Goal: Task Accomplishment & Management: Complete application form

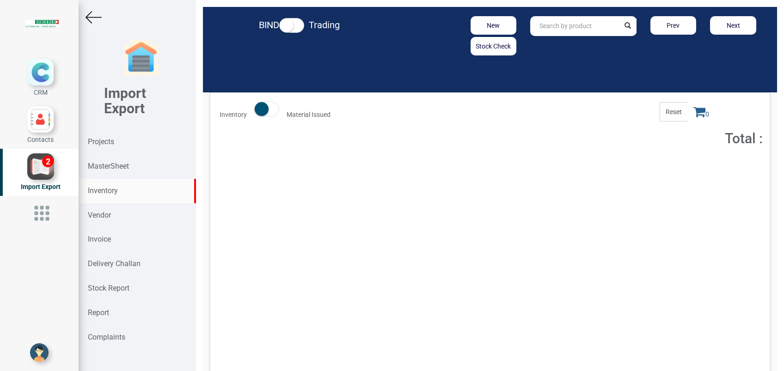
click at [591, 20] on input "text" at bounding box center [574, 26] width 89 height 20
click at [588, 170] on strong "Total :" at bounding box center [592, 168] width 15 height 6
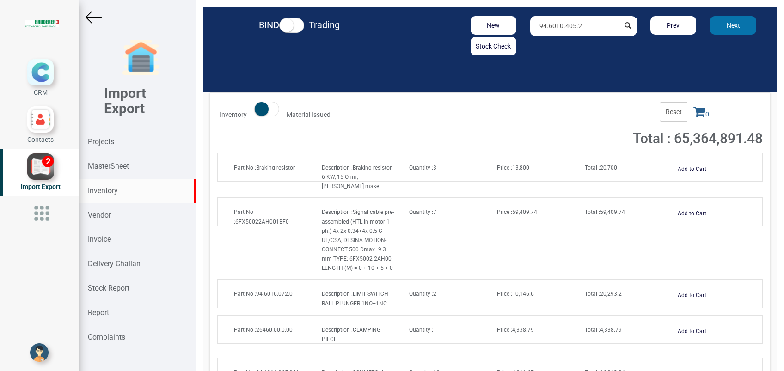
drag, startPoint x: 540, startPoint y: 24, endPoint x: 716, endPoint y: 27, distance: 176.1
click at [716, 27] on div "New Stock Check 94.6010.405.2 Prev Next" at bounding box center [582, 35] width 373 height 39
type input "94.4009.211.1"
click at [571, 43] on strong "94.4009.211.1" at bounding box center [561, 45] width 43 height 7
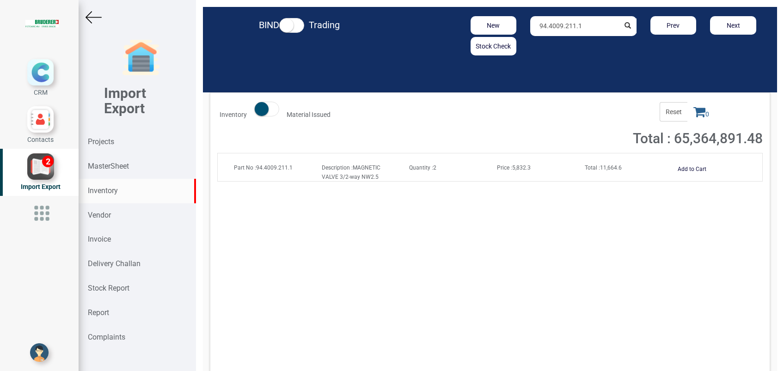
click at [510, 166] on span "Price : 5,832.3" at bounding box center [514, 168] width 34 height 6
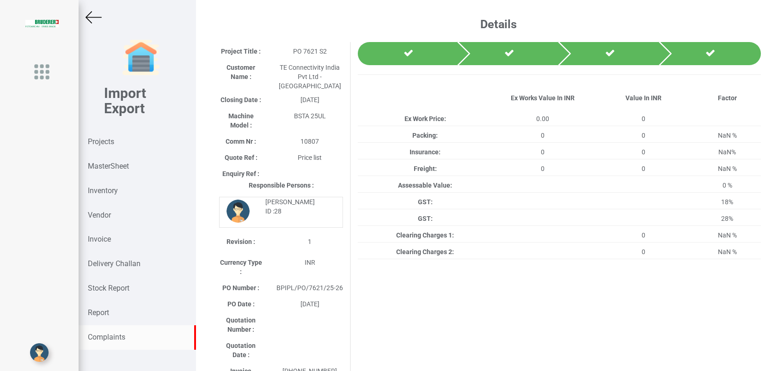
click at [119, 335] on strong "Complaints" at bounding box center [106, 337] width 37 height 9
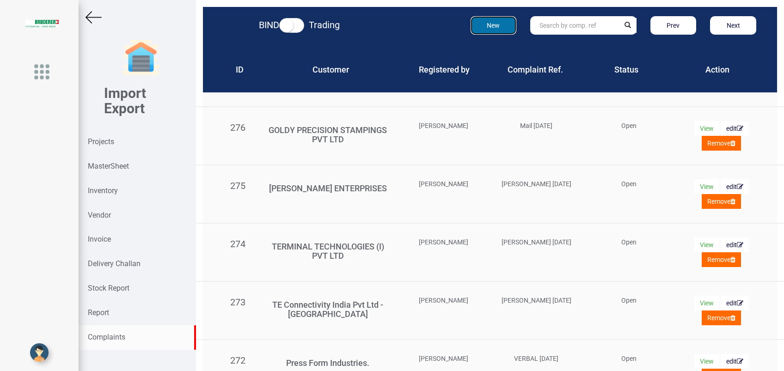
click at [481, 28] on button "New" at bounding box center [493, 25] width 46 height 18
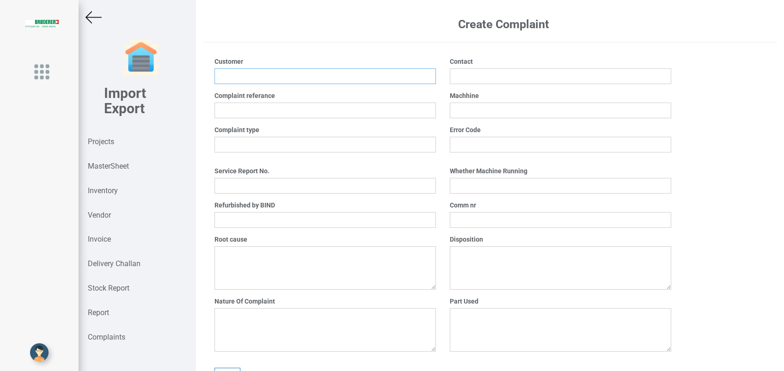
click at [236, 83] on input at bounding box center [324, 76] width 221 height 16
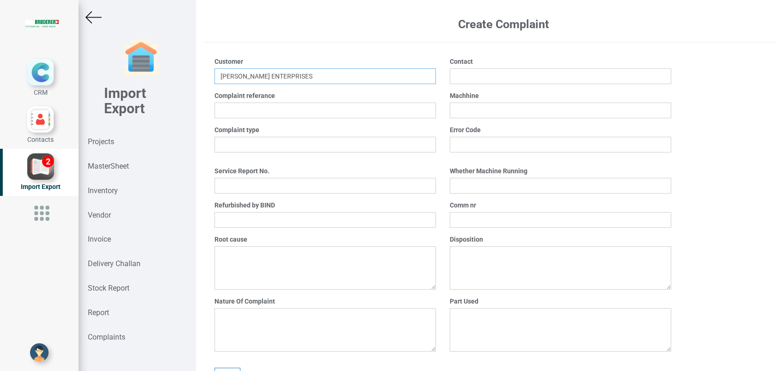
type input "SRUJANA ENTERPRISES"
click at [469, 222] on input "text" at bounding box center [560, 220] width 221 height 16
type input "2124"
click at [513, 189] on select "Yes No" at bounding box center [560, 186] width 221 height 16
select select "No"
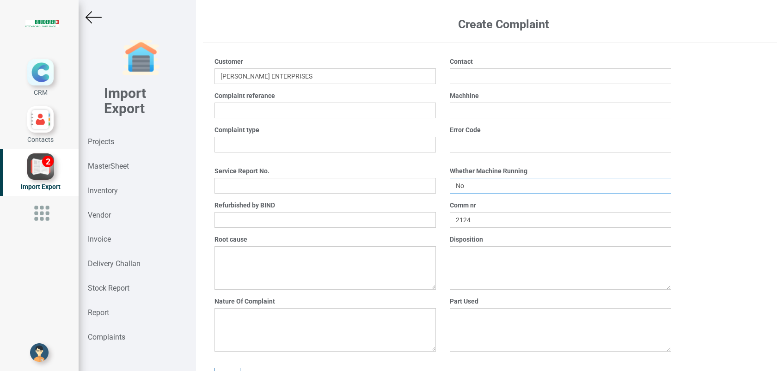
click at [450, 178] on select "Yes No" at bounding box center [560, 186] width 221 height 16
click at [455, 110] on input "text" at bounding box center [560, 111] width 221 height 16
type input "BSTA 25H"
click at [454, 76] on input "text" at bounding box center [560, 76] width 221 height 16
type input "Santosh Hegde"
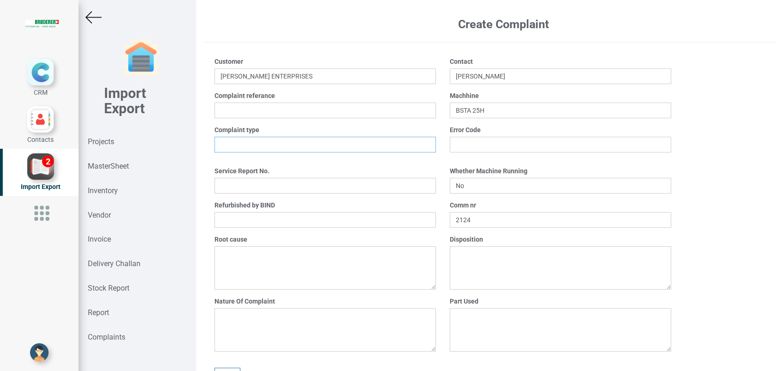
click at [279, 148] on select "Mechanical Electrical ElectroMechanical Other" at bounding box center [324, 145] width 221 height 16
select select "Electrical"
click at [214, 137] on select "Mechanical Electrical ElectroMechanical Other" at bounding box center [324, 145] width 221 height 16
click at [266, 222] on select "Yes No" at bounding box center [324, 220] width 221 height 16
select select "Yes"
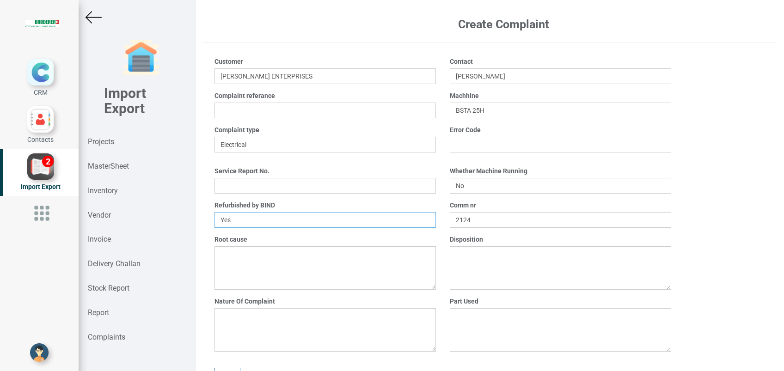
click at [214, 212] on select "Yes No" at bounding box center [324, 220] width 221 height 16
click at [268, 322] on textarea at bounding box center [324, 329] width 221 height 43
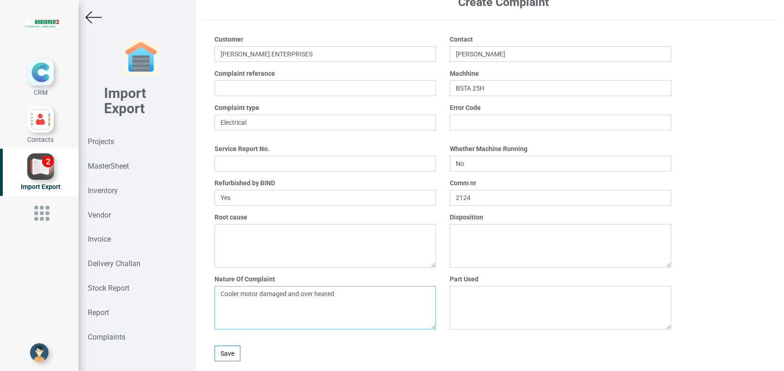
scroll to position [24, 0]
type textarea "Cooler motor damaged and over heated"
click at [499, 195] on input "2124" at bounding box center [560, 197] width 221 height 16
type input "2125"
click at [226, 352] on button "Save" at bounding box center [227, 352] width 26 height 16
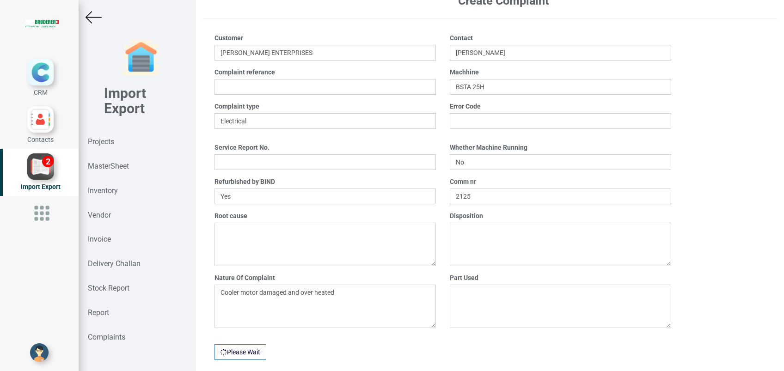
scroll to position [0, 0]
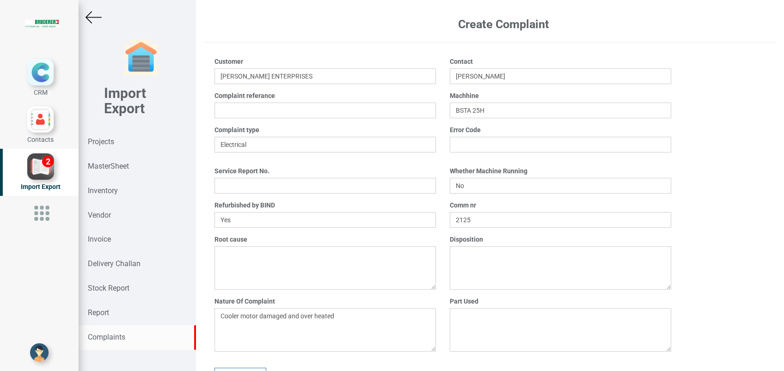
click at [109, 342] on div "Complaints" at bounding box center [137, 337] width 117 height 24
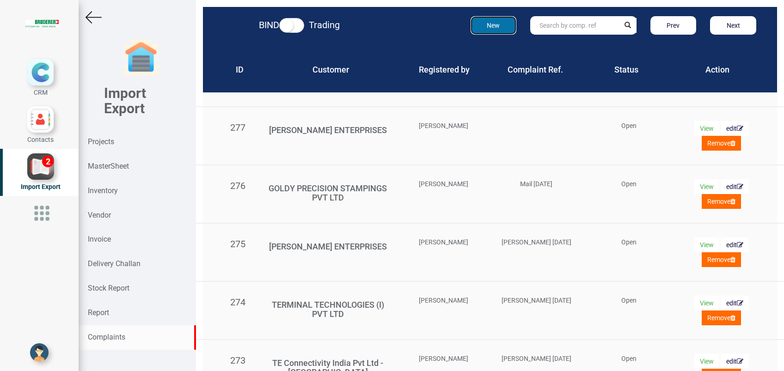
click at [490, 31] on button "New" at bounding box center [493, 25] width 46 height 18
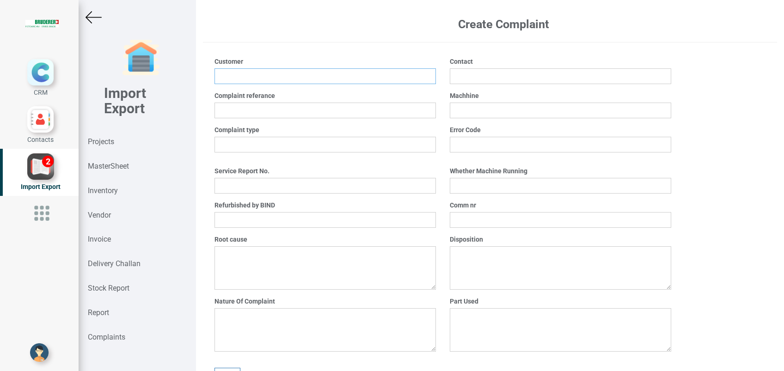
click at [263, 75] on input at bounding box center [324, 76] width 221 height 16
type input "SRUJANA ENTERPRISES"
click at [260, 146] on select "Mechanical Electrical ElectroMechanical Other" at bounding box center [324, 145] width 221 height 16
select select "ElectroMechanical"
click at [214, 137] on select "Mechanical Electrical ElectroMechanical Other" at bounding box center [324, 145] width 221 height 16
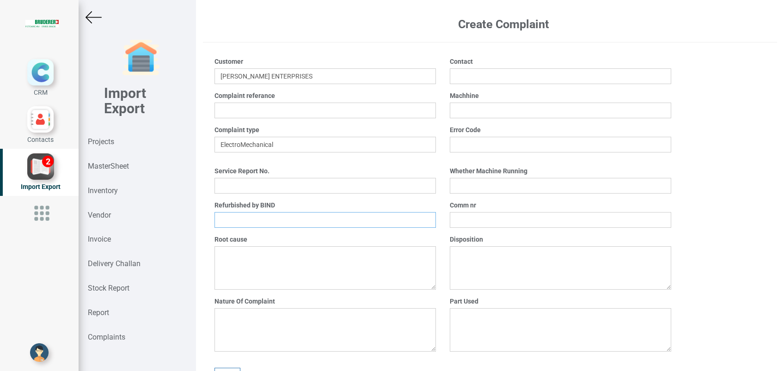
click at [251, 215] on select "Yes No" at bounding box center [324, 220] width 221 height 16
select select "Yes"
click at [214, 212] on select "Yes No" at bounding box center [324, 220] width 221 height 16
click at [248, 321] on textarea at bounding box center [324, 329] width 221 height 43
type textarea "T"
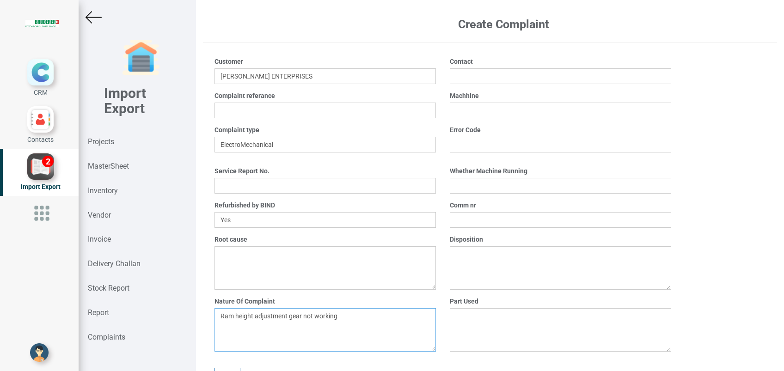
click at [289, 317] on textarea "Ram height adjustment gear not working" at bounding box center [324, 329] width 221 height 43
type textarea "Ram height adjustment gear not working"
click at [471, 219] on input "text" at bounding box center [560, 220] width 221 height 16
type input "11051-1057"
click at [468, 189] on select "Yes No" at bounding box center [560, 186] width 221 height 16
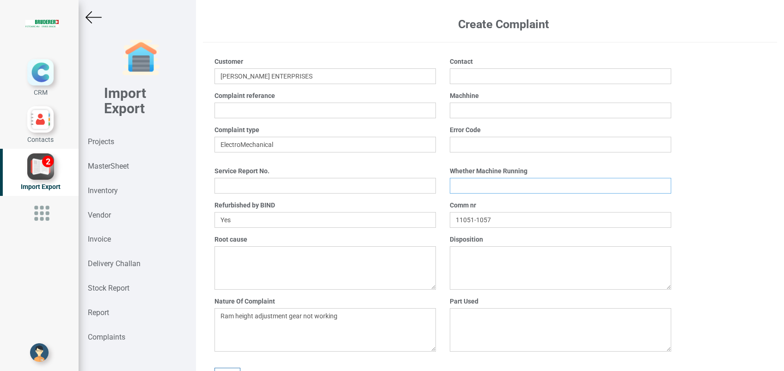
select select "No"
click at [450, 178] on select "Yes No" at bounding box center [560, 186] width 221 height 16
click at [469, 104] on input "text" at bounding box center [560, 111] width 221 height 16
type input "BSTA 50HL (E)"
click at [468, 79] on input "text" at bounding box center [560, 76] width 221 height 16
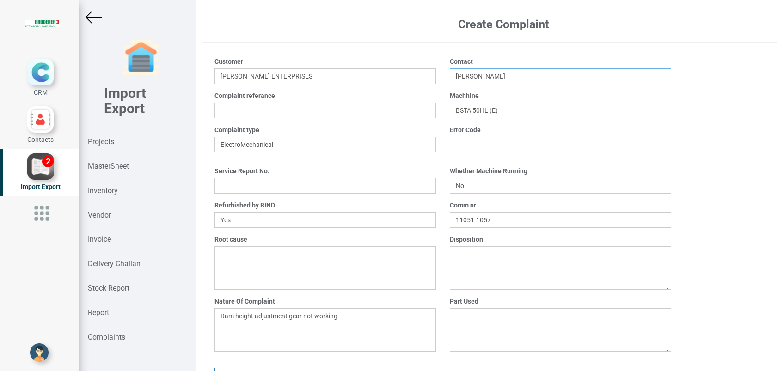
scroll to position [24, 0]
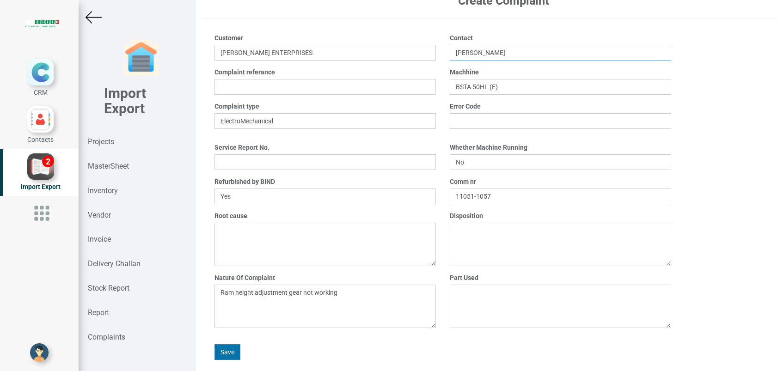
type input "Santosh Hegde"
click at [230, 350] on button "Save" at bounding box center [227, 352] width 26 height 16
click at [122, 339] on strong "Complaints" at bounding box center [106, 337] width 37 height 9
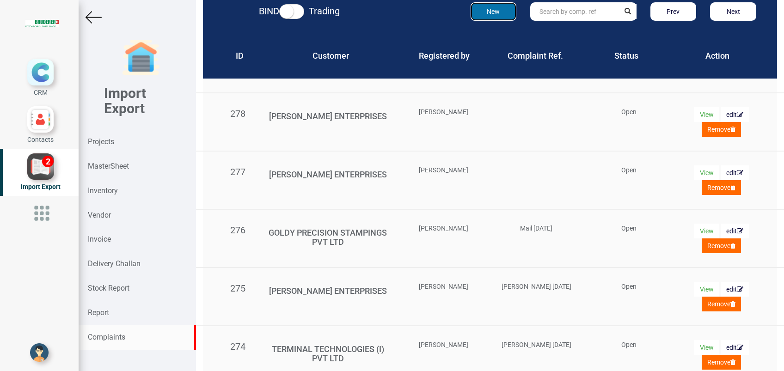
click at [471, 17] on button "New" at bounding box center [493, 11] width 46 height 18
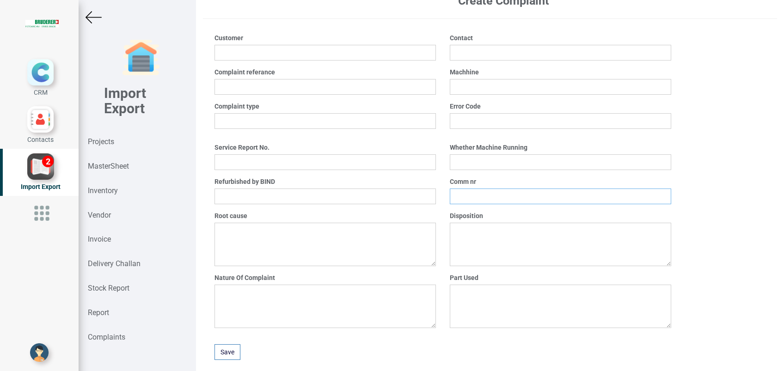
click at [472, 198] on input "text" at bounding box center [560, 197] width 221 height 16
type input "11051-1150"
click at [473, 50] on input "text" at bounding box center [560, 53] width 221 height 16
type input "Santosh Hegde"
click at [281, 301] on textarea at bounding box center [324, 306] width 221 height 43
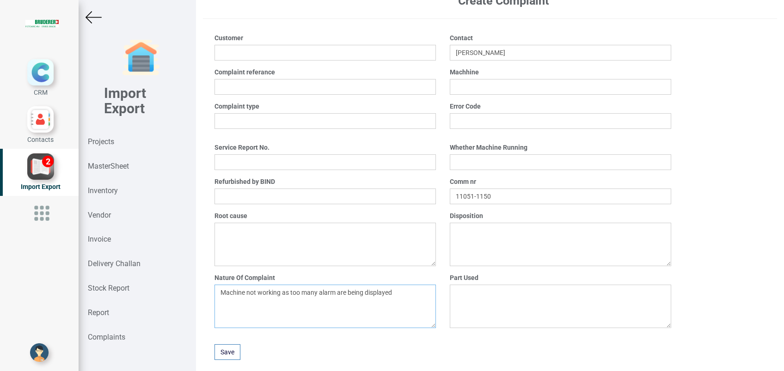
type textarea "Machine not working as too many alarm are being displayed"
drag, startPoint x: 259, startPoint y: 195, endPoint x: 256, endPoint y: 203, distance: 8.3
click at [259, 195] on select "Yes No" at bounding box center [324, 197] width 221 height 16
select select "Yes"
click at [214, 189] on select "Yes No" at bounding box center [324, 197] width 221 height 16
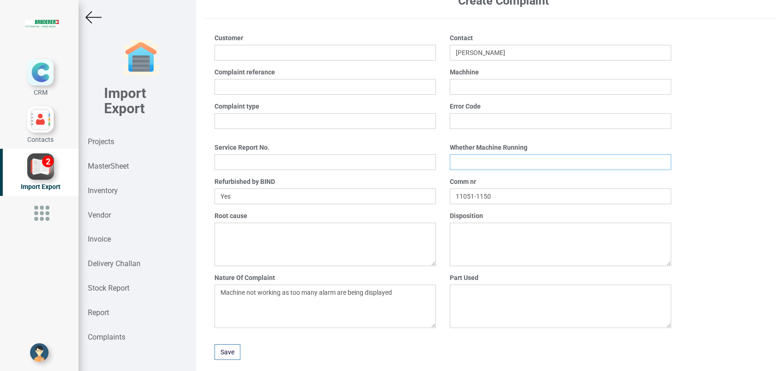
click at [462, 159] on select "Yes No" at bounding box center [560, 162] width 221 height 16
select select "No"
click at [450, 154] on select "Yes No" at bounding box center [560, 162] width 221 height 16
click at [249, 118] on select "Mechanical Electrical ElectroMechanical Other" at bounding box center [324, 121] width 221 height 16
click at [214, 113] on select "Mechanical Electrical ElectroMechanical Other" at bounding box center [324, 121] width 221 height 16
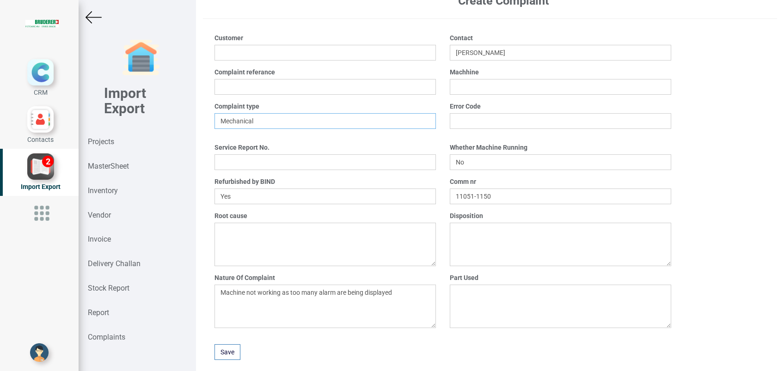
drag, startPoint x: 250, startPoint y: 117, endPoint x: 254, endPoint y: 121, distance: 5.2
click at [250, 117] on select "Mechanical Electrical ElectroMechanical Other" at bounding box center [324, 121] width 221 height 16
select select "Electrical"
click at [214, 113] on select "Mechanical Electrical ElectroMechanical Other" at bounding box center [324, 121] width 221 height 16
click at [253, 86] on input "text" at bounding box center [324, 87] width 221 height 16
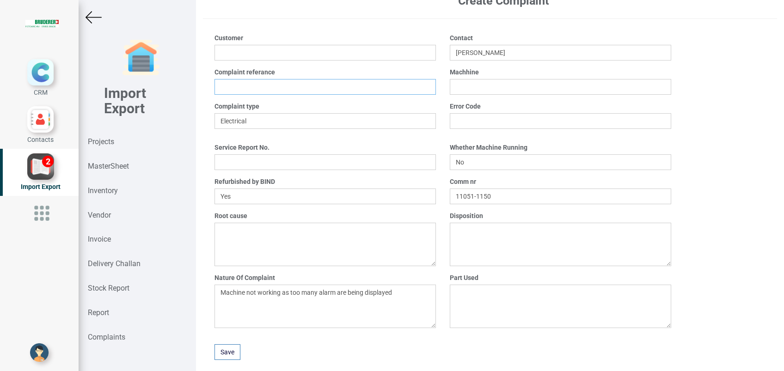
type input "m"
type input "w"
click at [268, 85] on input "Whats app 18.0825" at bounding box center [324, 87] width 221 height 16
drag, startPoint x: 287, startPoint y: 85, endPoint x: 185, endPoint y: 85, distance: 101.7
click at [185, 85] on div "Import Export Projects MasterSheet Inventory Vendor Invoice Delivery Challan St…" at bounding box center [431, 189] width 705 height 378
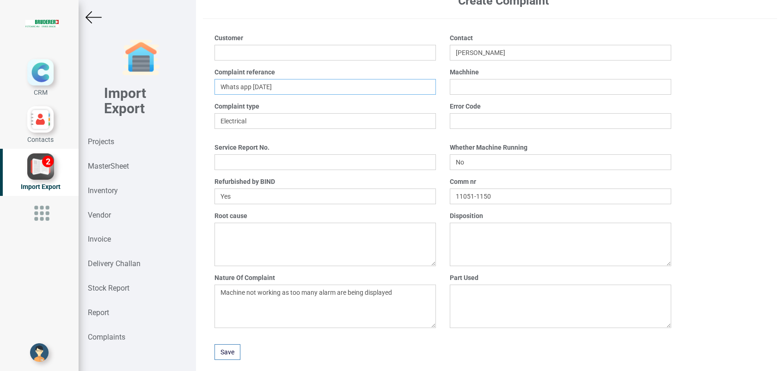
type input "Whats app 18.08.25"
click at [266, 49] on input at bounding box center [324, 53] width 221 height 16
type input "SRUJANA ENTERPRISES"
click at [232, 352] on button "Save" at bounding box center [227, 352] width 26 height 16
click at [119, 333] on strong "Complaints" at bounding box center [106, 337] width 37 height 9
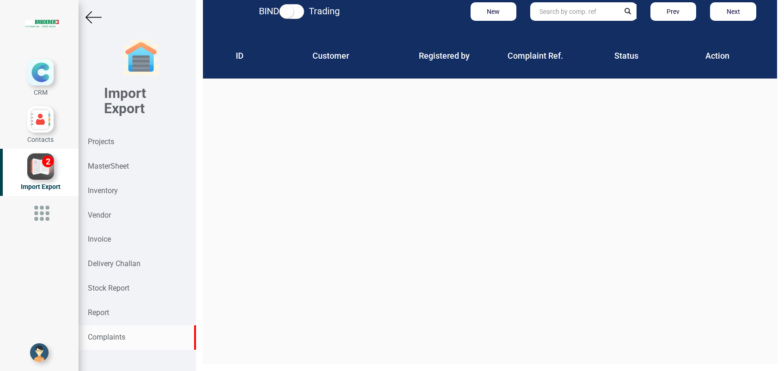
scroll to position [14, 0]
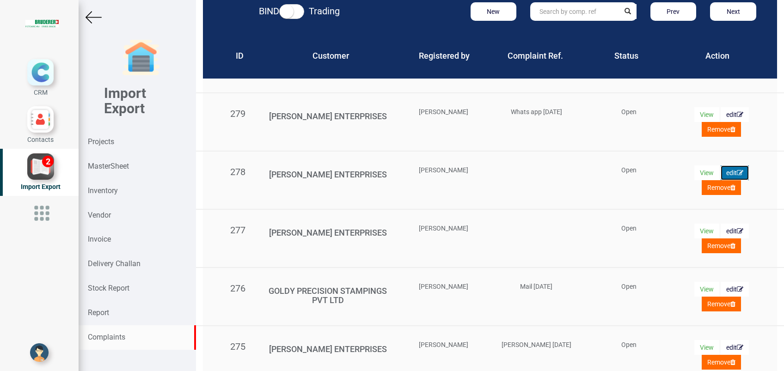
click at [720, 122] on button "edit" at bounding box center [734, 114] width 28 height 15
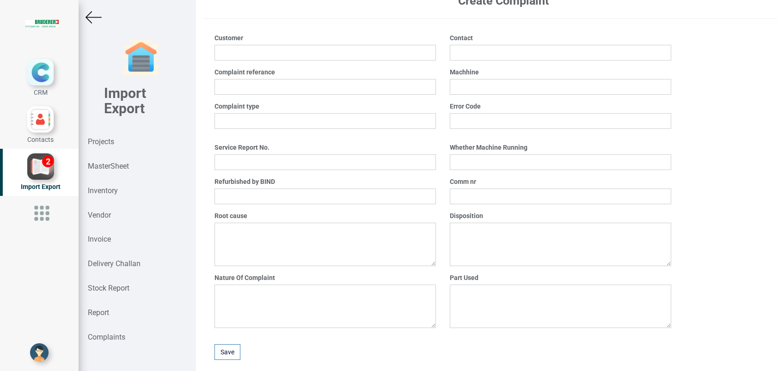
type input "SRUJANA ENTERPRISES"
type input "Santosh Hegde"
type input "BSTA 50HL (E)"
select select "ElectroMechanical"
select select "No"
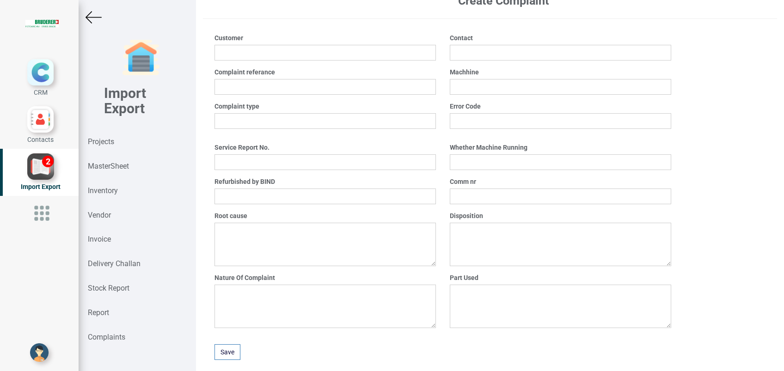
select select "Yes"
type input "11051-1057"
type textarea "Ram height adjustment gear not working"
click at [274, 83] on input "text" at bounding box center [324, 87] width 221 height 16
paste input "Whats app 18.08.25"
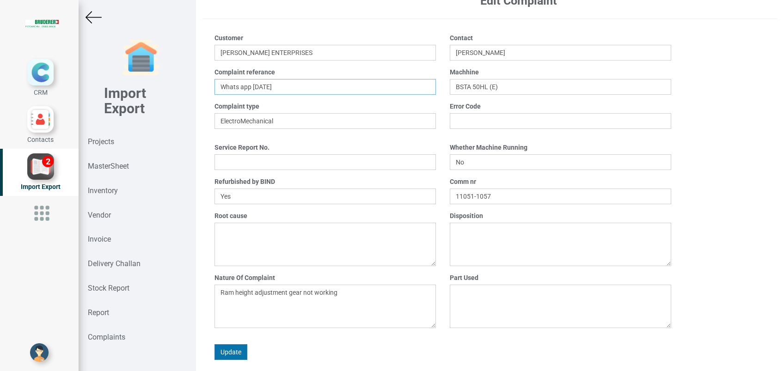
type input "Whats app 18.08.25"
click at [227, 348] on button "Update" at bounding box center [230, 352] width 33 height 16
select select "? string: ?"
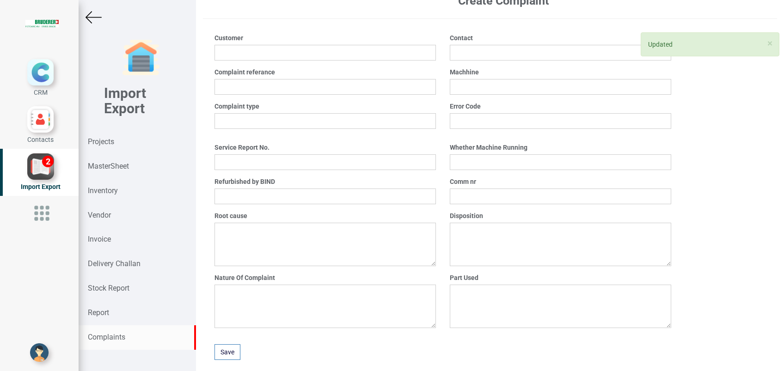
click at [122, 335] on strong "Complaints" at bounding box center [106, 337] width 37 height 9
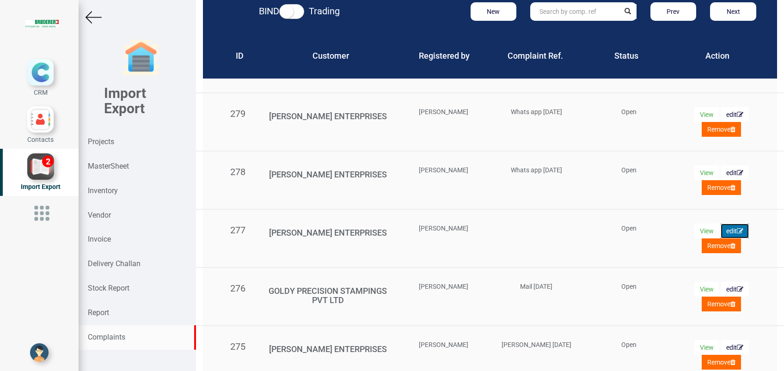
click at [722, 122] on button "edit" at bounding box center [734, 114] width 28 height 15
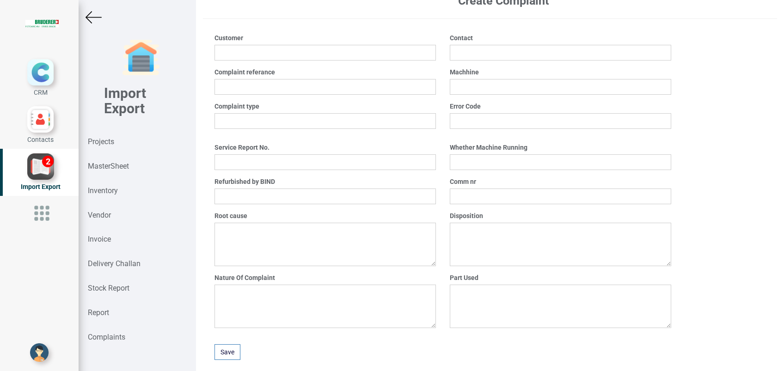
type input "SRUJANA ENTERPRISES"
type input "Santosh Hegde"
type input "BSTA 25H"
select select "Electrical"
select select "No"
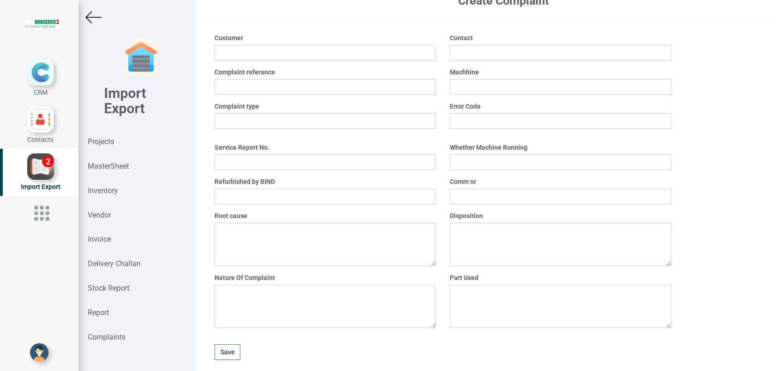
select select "Yes"
type input "2125"
type textarea "Cooler motor damaged and over heated"
click at [266, 86] on input "text" at bounding box center [324, 87] width 221 height 16
paste input "Whats app 18.08.25"
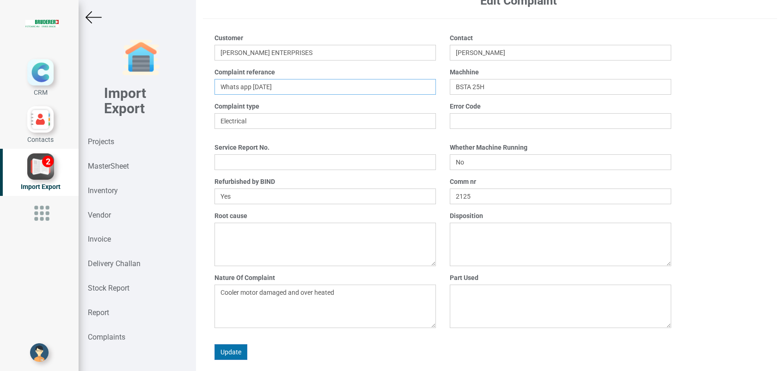
type input "Whats app 18.08.25"
click at [222, 354] on button "Update" at bounding box center [230, 352] width 33 height 16
select select "? string: ?"
